Goal: Communication & Community: Answer question/provide support

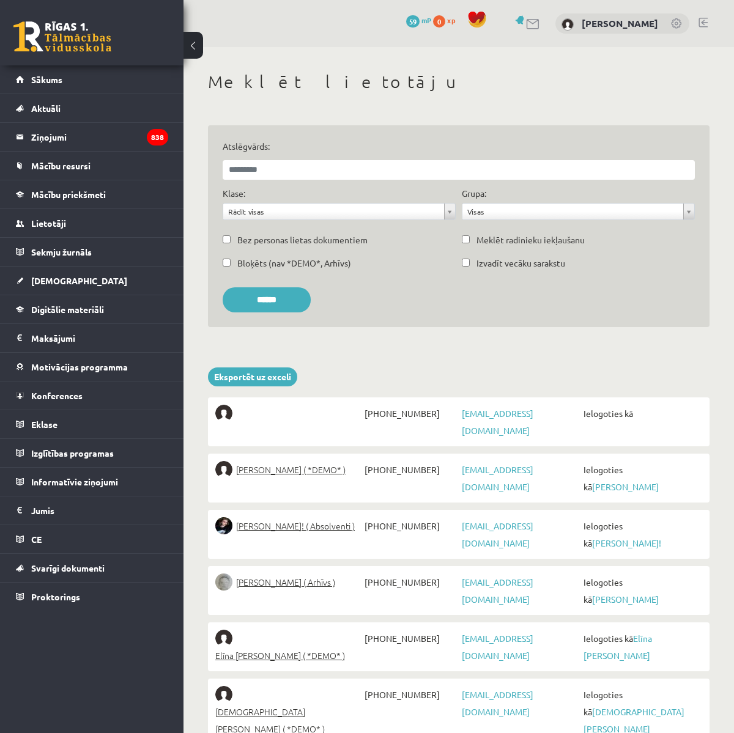
click at [77, 309] on span "Digitālie materiāli" at bounding box center [67, 309] width 73 height 11
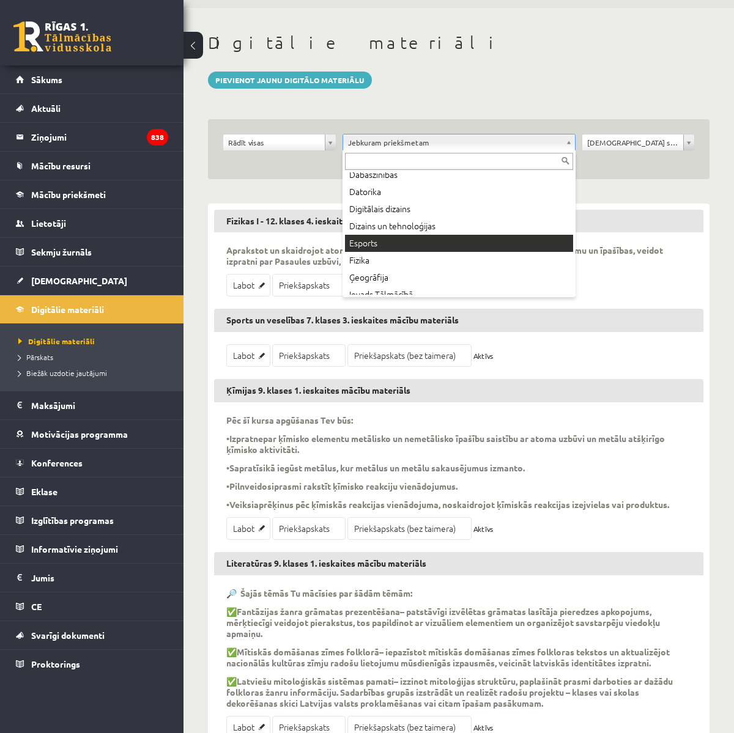
scroll to position [92, 0]
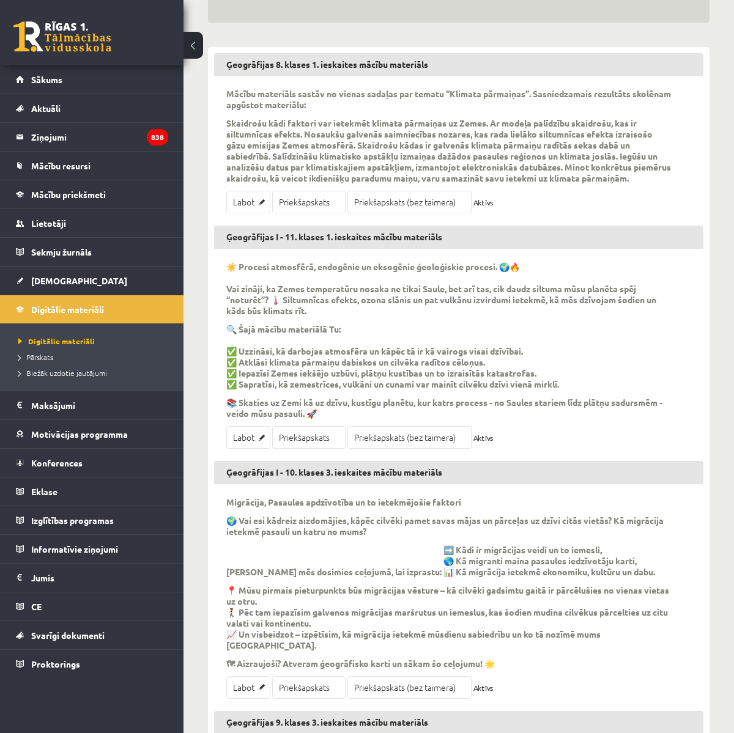
scroll to position [231, 0]
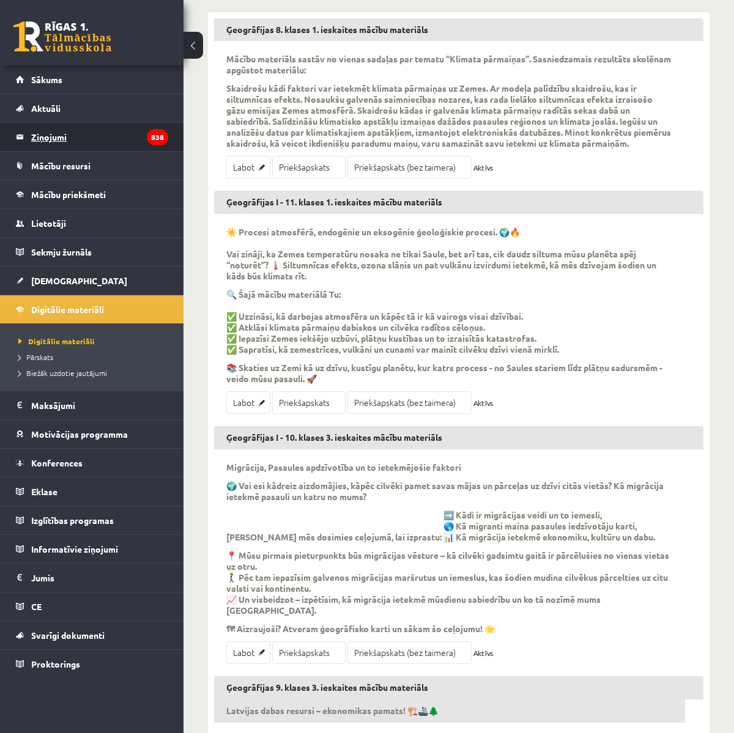
click at [86, 140] on legend "Ziņojumi 838" at bounding box center [99, 137] width 137 height 28
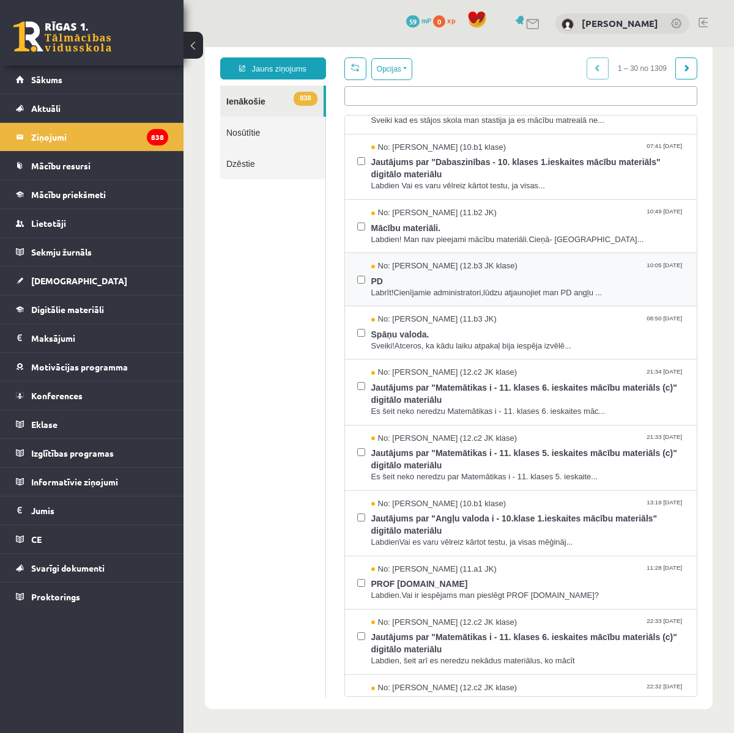
scroll to position [903, 0]
click at [522, 216] on div "No: [PERSON_NAME] (11.b2 JK) 10:49 [DATE]" at bounding box center [528, 213] width 314 height 12
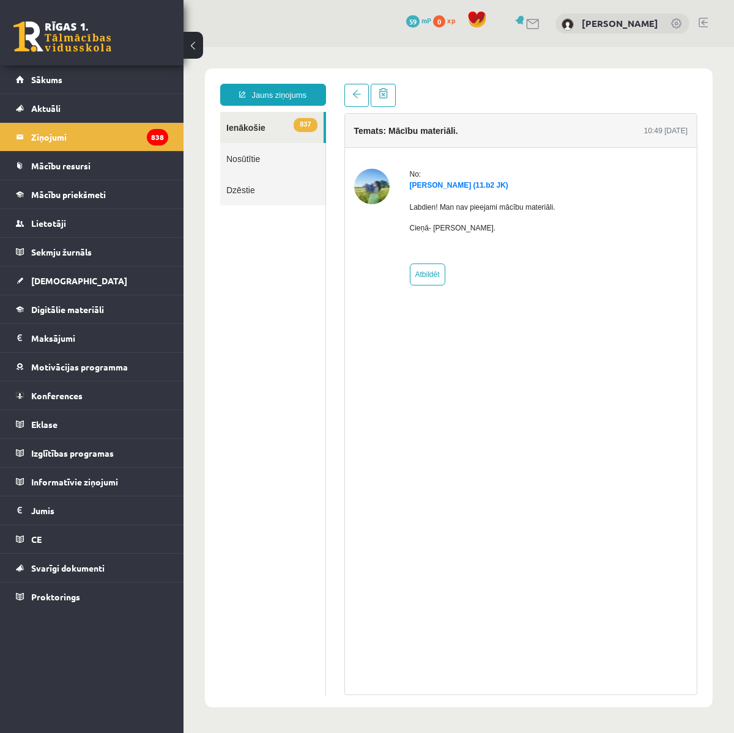
scroll to position [0, 0]
click at [243, 128] on link "837 Ienākošie" at bounding box center [271, 127] width 103 height 31
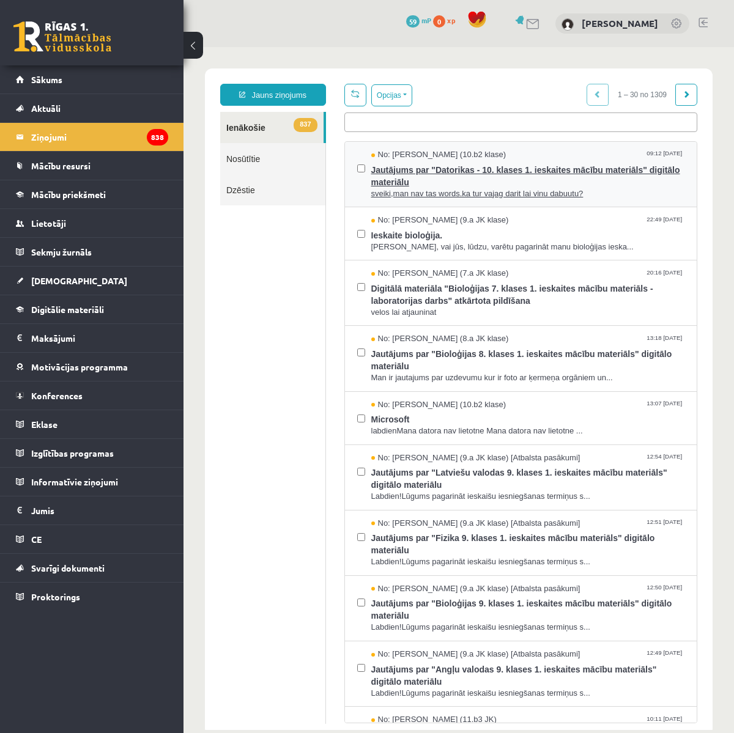
click at [588, 180] on span "Jautājums par "Datorikas - 10. klases 1. ieskaites mācību materiāls" digitālo m…" at bounding box center [528, 175] width 314 height 28
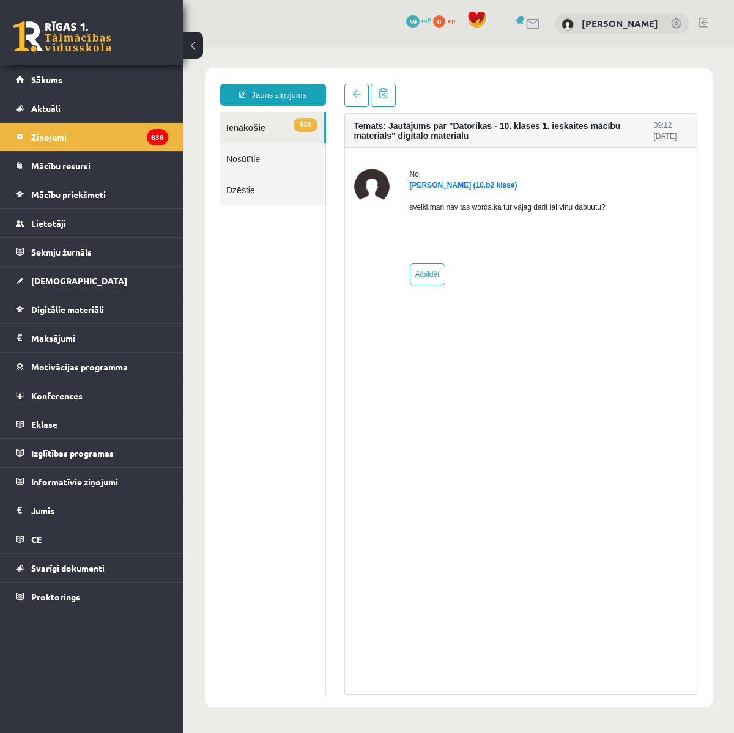
click at [253, 125] on link "836 Ienākošie" at bounding box center [271, 127] width 103 height 31
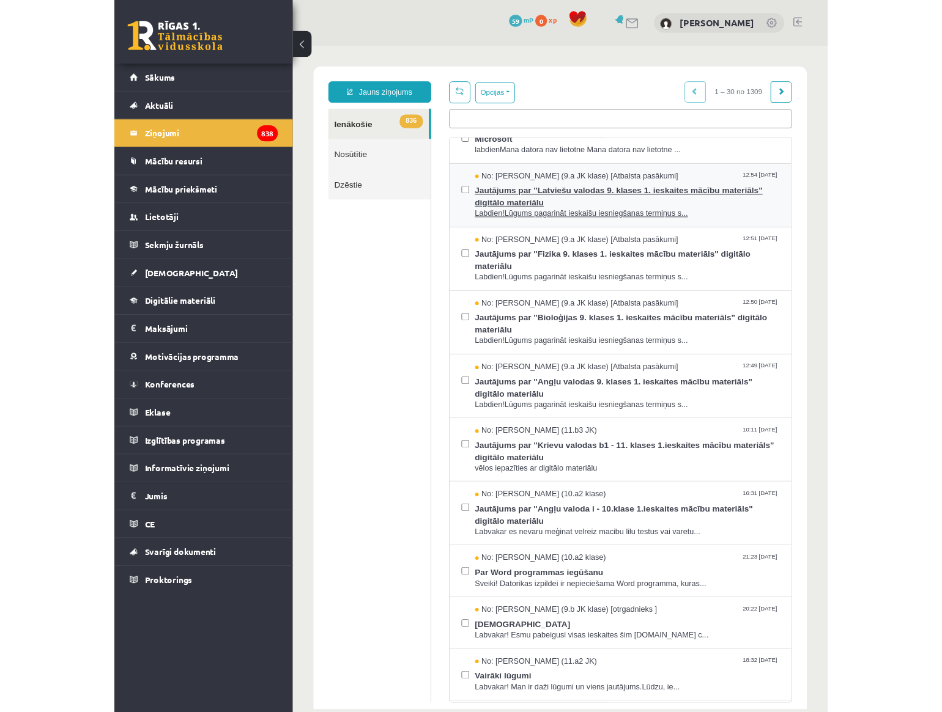
scroll to position [305, 0]
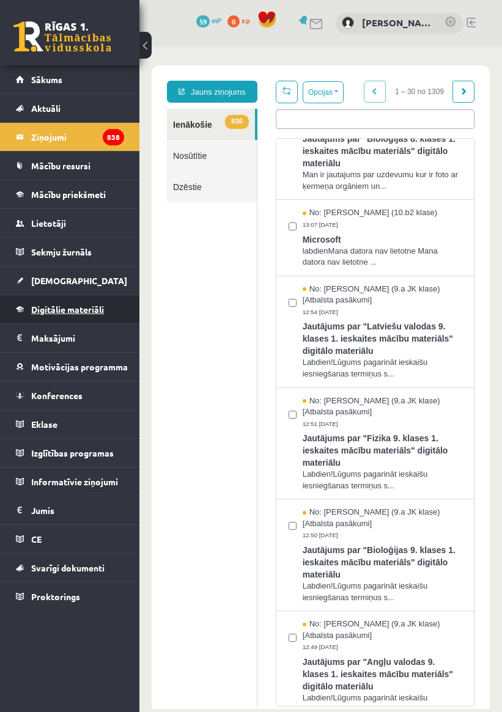
click at [76, 306] on span "Digitālie materiāli" at bounding box center [67, 309] width 73 height 11
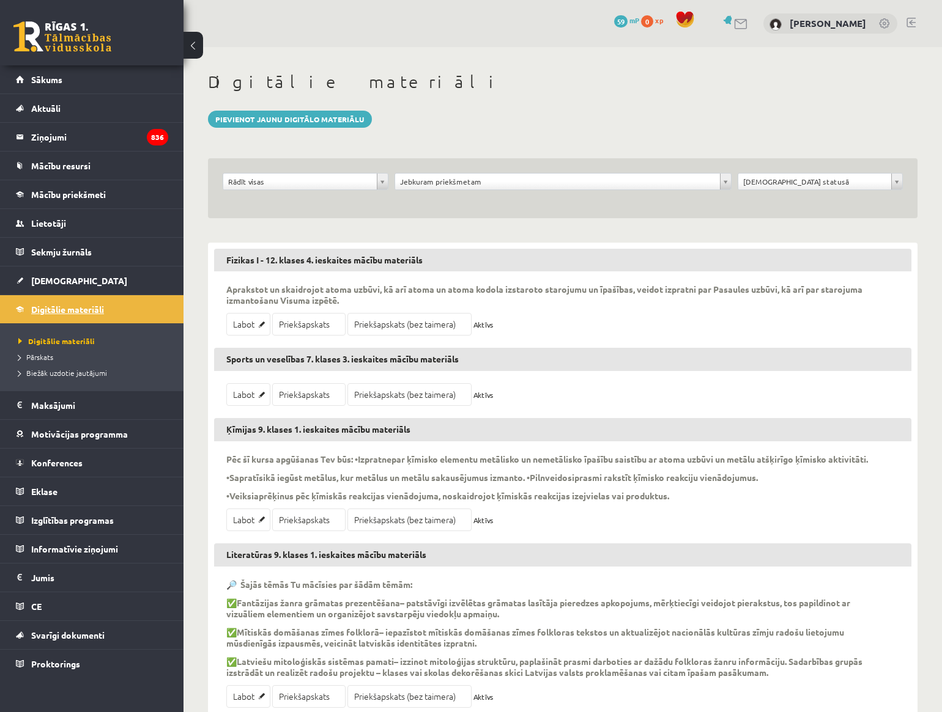
click at [34, 305] on span "Digitālie materiāli" at bounding box center [67, 309] width 73 height 11
